Goal: Use online tool/utility: Utilize a website feature to perform a specific function

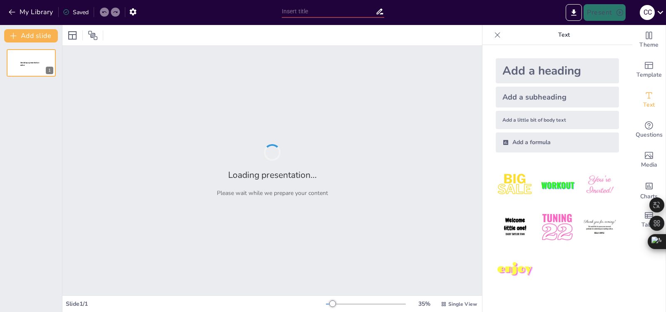
type input "Transformación Educativa: El Impacto de la Inteligencia Artificial en Aulas de …"
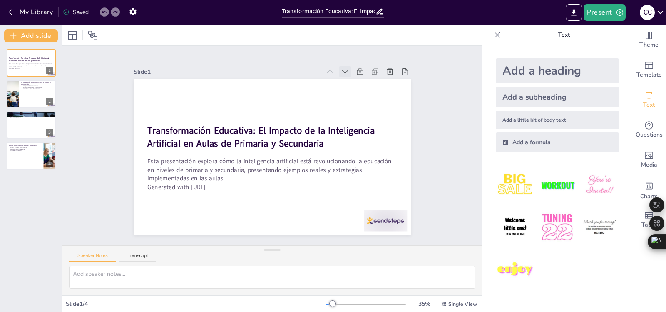
click at [348, 75] on icon at bounding box center [352, 79] width 9 height 9
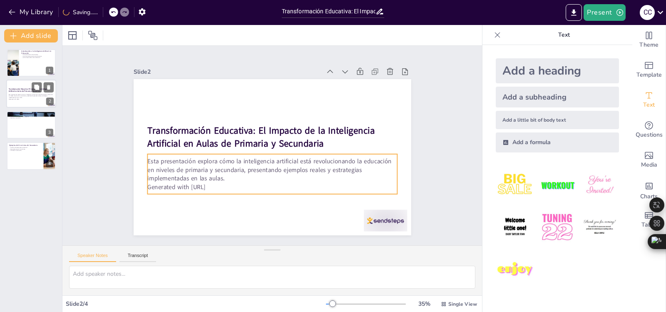
click at [30, 99] on p "Generated with [URL]" at bounding box center [31, 100] width 45 height 2
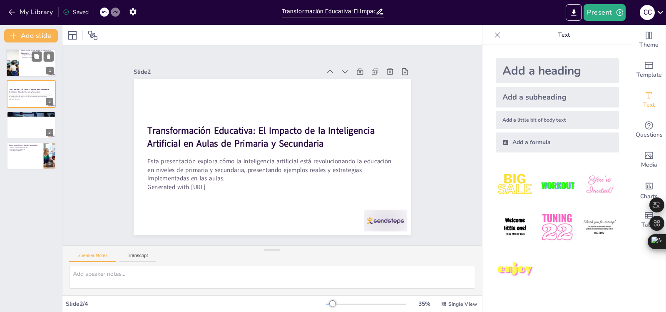
click at [31, 77] on div "Introducción a la Inteligencia Artificial en Educación La IA personaliza el apr…" at bounding box center [31, 63] width 50 height 28
type textarea "La personalización del aprendizaje a través de la IA permite que cada estudiant…"
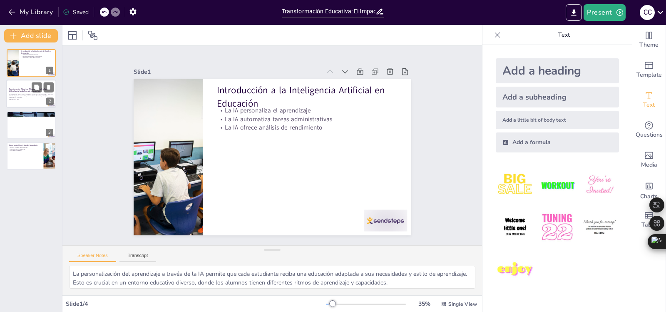
click at [29, 95] on p "Esta presentación explora cómo la inteligencia artificial está revolucionando l…" at bounding box center [31, 96] width 45 height 5
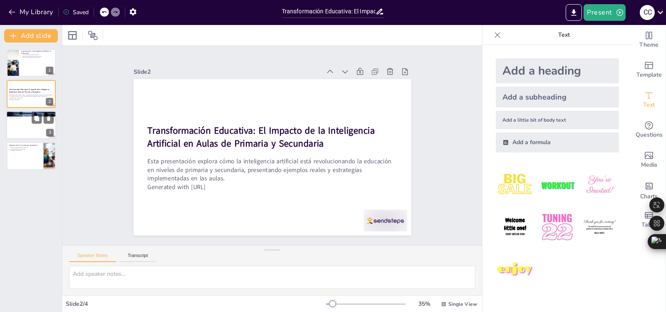
click at [32, 130] on div at bounding box center [31, 125] width 50 height 28
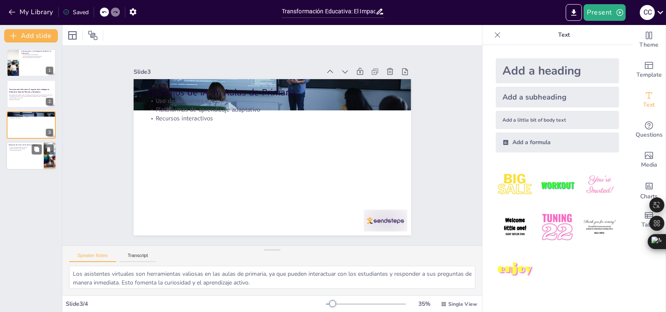
click at [28, 152] on div at bounding box center [31, 155] width 50 height 28
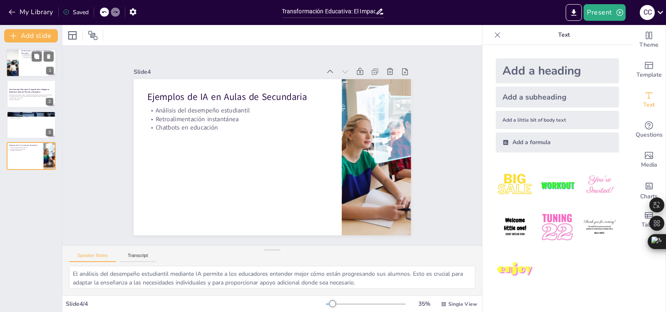
click at [28, 59] on div at bounding box center [31, 63] width 50 height 28
type textarea "La personalización del aprendizaje a través de la IA permite que cada estudiant…"
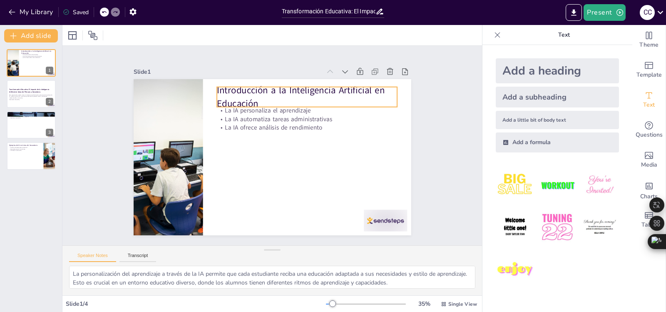
click at [276, 97] on p "Introducción a la Inteligencia Artificial en Educación" at bounding box center [311, 100] width 182 height 45
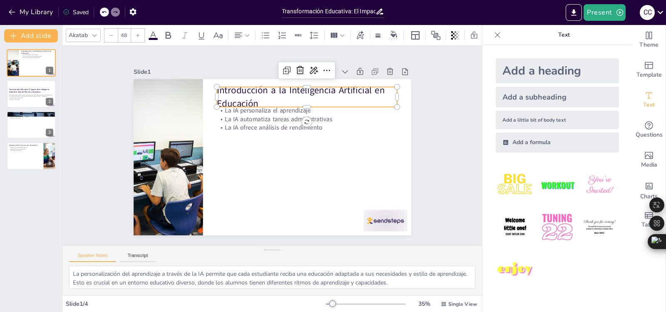
click at [510, 181] on img at bounding box center [514, 185] width 39 height 39
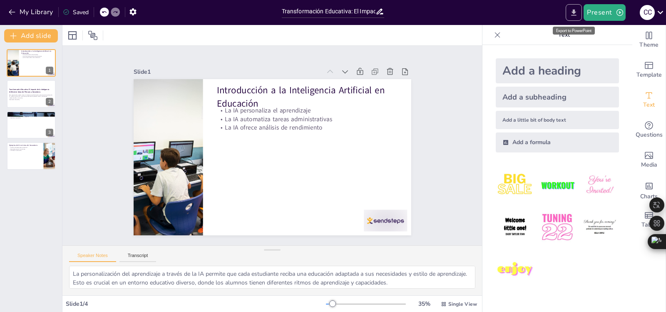
click at [577, 15] on icon "Export to PowerPoint" at bounding box center [573, 12] width 9 height 9
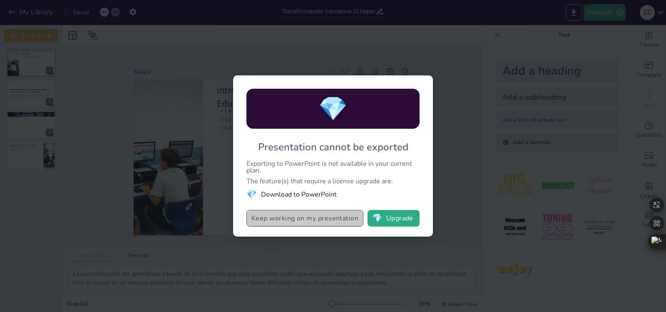
click at [304, 220] on button "Keep working on my presentation" at bounding box center [304, 218] width 117 height 17
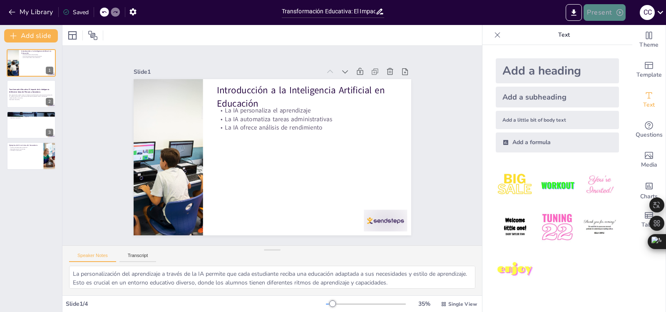
click at [602, 12] on button "Present" at bounding box center [604, 12] width 42 height 17
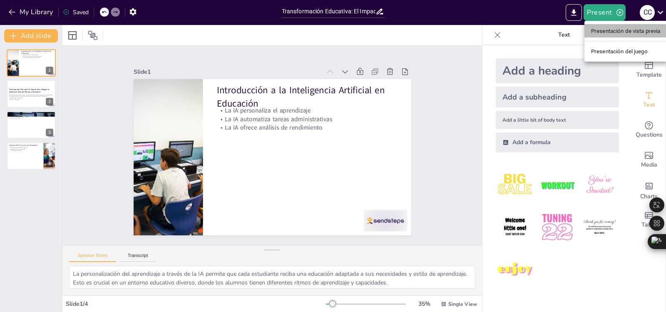
click at [616, 32] on font "Presentación de vista previa" at bounding box center [625, 31] width 69 height 6
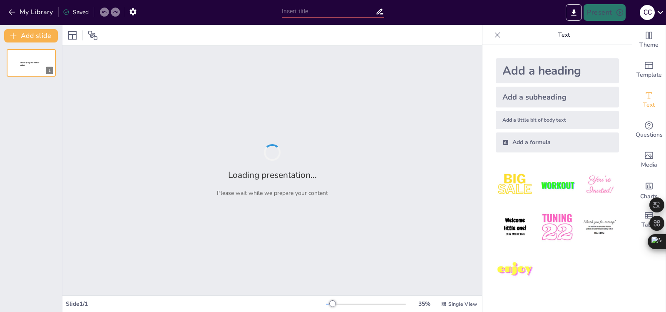
type input "Transformación Educativa: El Impacto de la Inteligencia Artificial en Aulas de …"
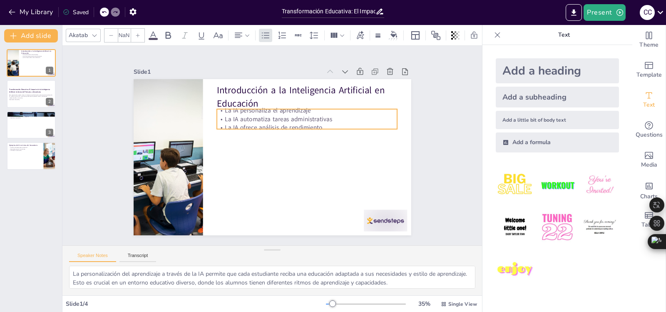
type input "32"
click at [285, 118] on p "La IA automatiza tareas administrativas" at bounding box center [315, 140] width 161 height 98
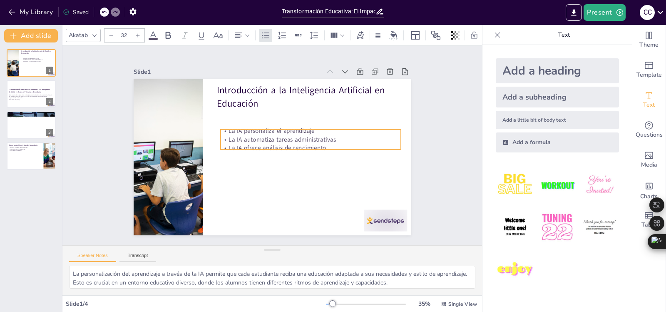
drag, startPoint x: 283, startPoint y: 121, endPoint x: 286, endPoint y: 141, distance: 20.7
click at [286, 141] on p "La IA ofrece análisis de rendimiento" at bounding box center [304, 167] width 161 height 98
